Goal: Task Accomplishment & Management: Manage account settings

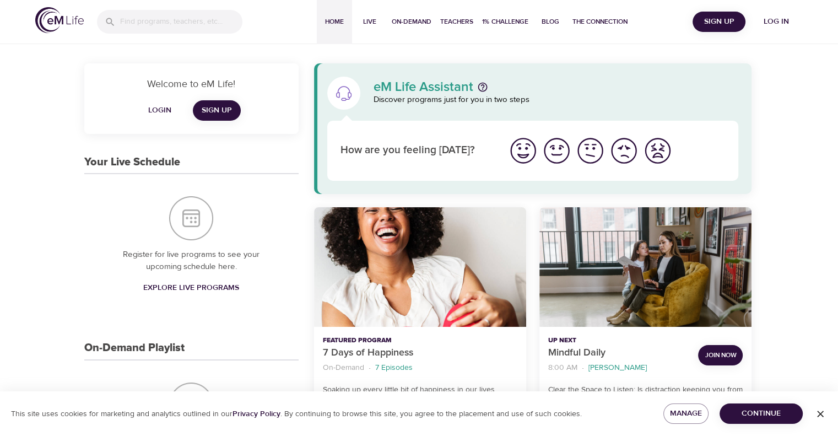
click at [783, 17] on span "Log in" at bounding box center [777, 22] width 44 height 14
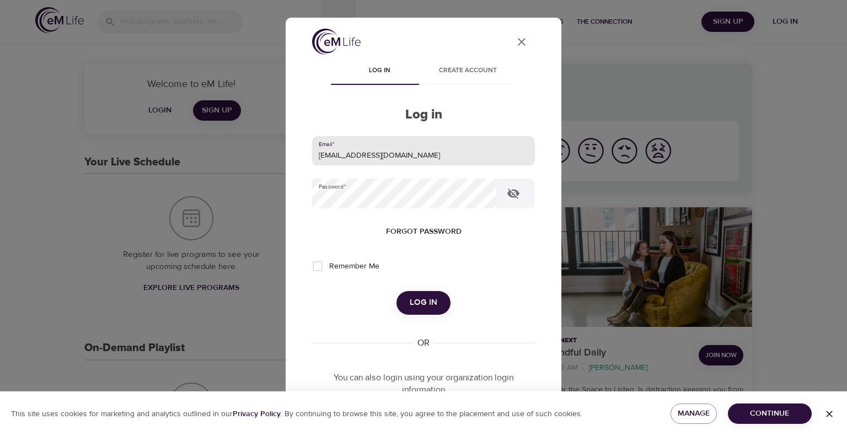
drag, startPoint x: 410, startPoint y: 154, endPoint x: 155, endPoint y: 216, distance: 261.5
click at [155, 216] on div "User Profile Log in Create account Log in Email   * leclercs@aetna.com Password…" at bounding box center [423, 218] width 847 height 436
type input "whispersll@cox.net"
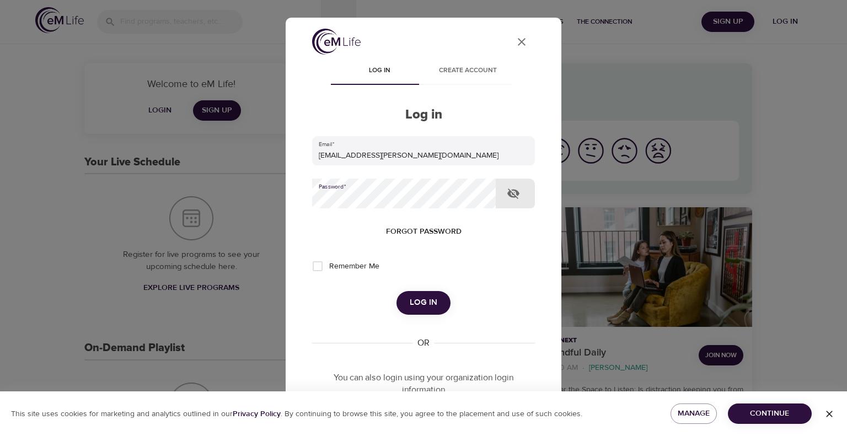
click at [243, 213] on div "User Profile Log in Create account Log in Email   * whispersll@cox.net Password…" at bounding box center [423, 218] width 847 height 436
click at [396, 291] on button "Log in" at bounding box center [423, 302] width 54 height 23
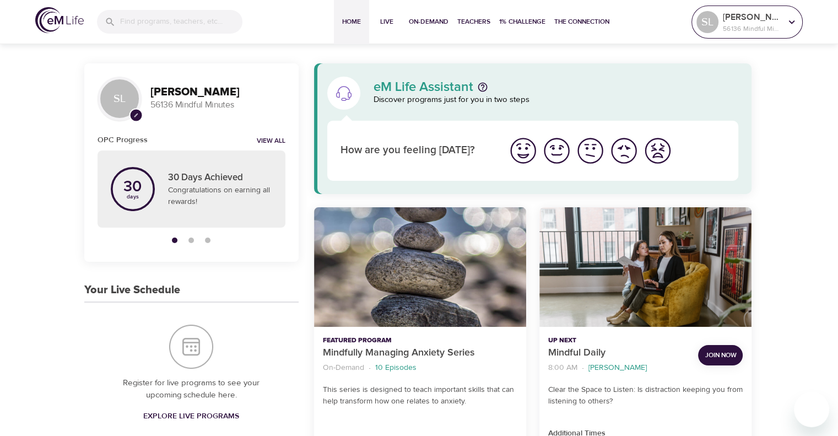
click at [792, 21] on icon at bounding box center [792, 22] width 12 height 12
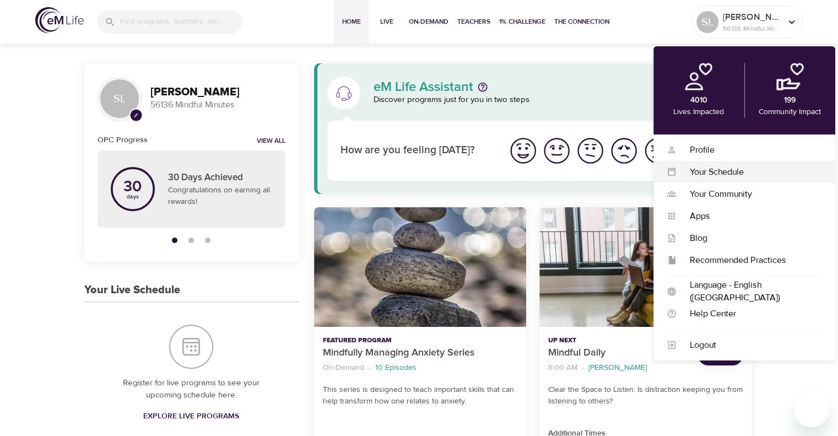
click at [720, 174] on div "Your Schedule" at bounding box center [750, 172] width 146 height 13
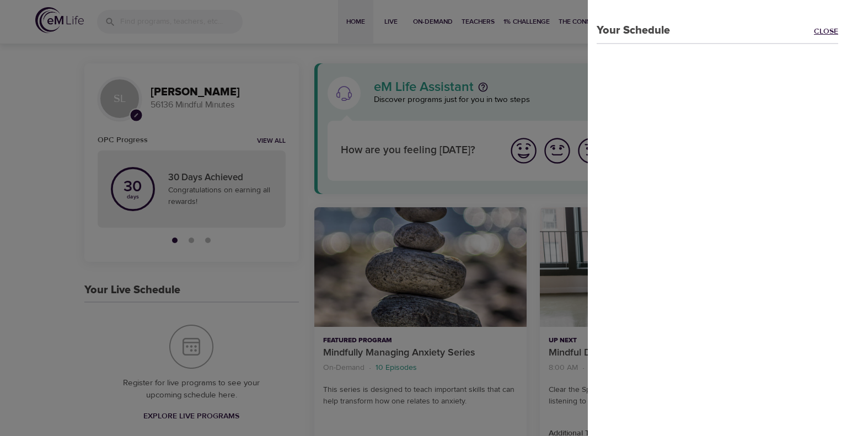
click at [814, 30] on link "Close" at bounding box center [830, 32] width 33 height 13
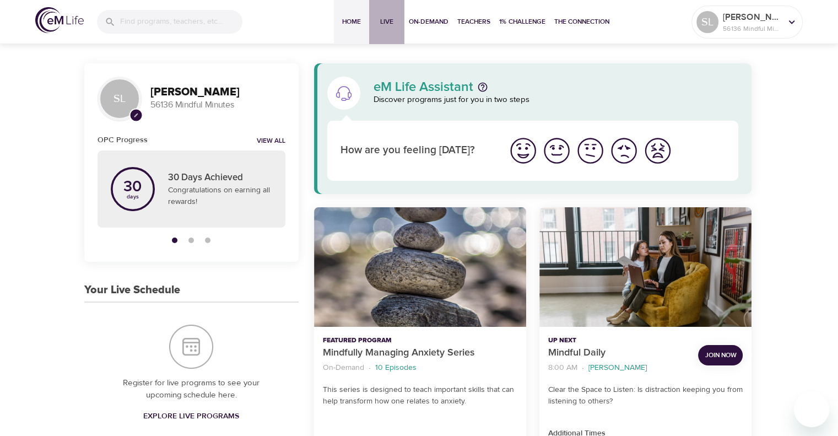
click at [384, 21] on span "Live" at bounding box center [387, 22] width 26 height 12
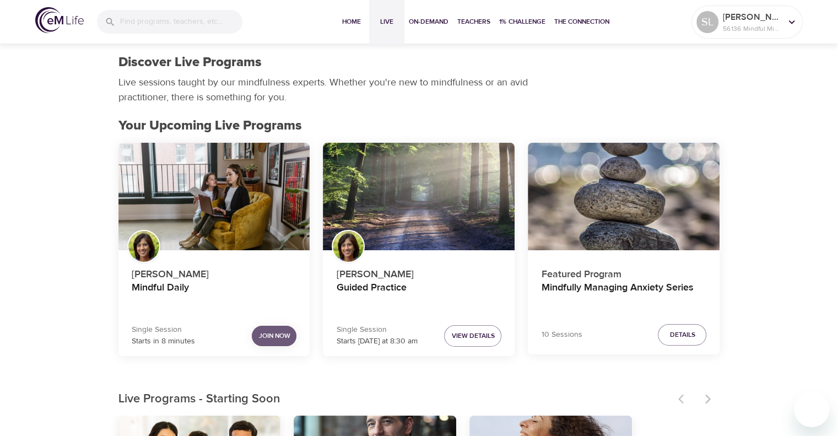
drag, startPoint x: 261, startPoint y: 333, endPoint x: 267, endPoint y: 329, distance: 7.9
click at [263, 332] on span "Join Now" at bounding box center [274, 336] width 31 height 12
